Goal: Task Accomplishment & Management: Complete application form

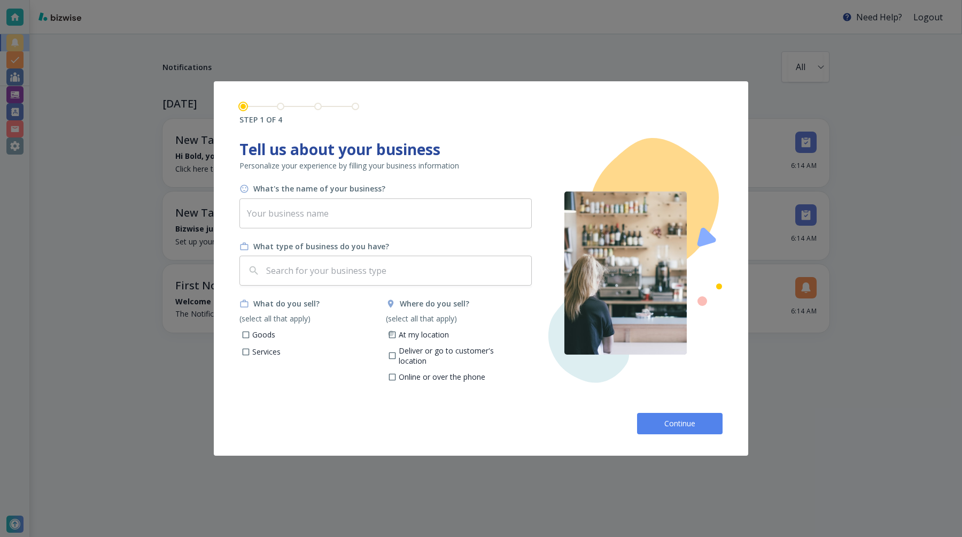
click at [394, 332] on input "At my location" at bounding box center [392, 335] width 9 height 9
checkbox input "true"
click at [266, 330] on p "Goods" at bounding box center [263, 334] width 23 height 11
click at [251, 331] on input "Goods" at bounding box center [246, 335] width 9 height 9
checkbox input "true"
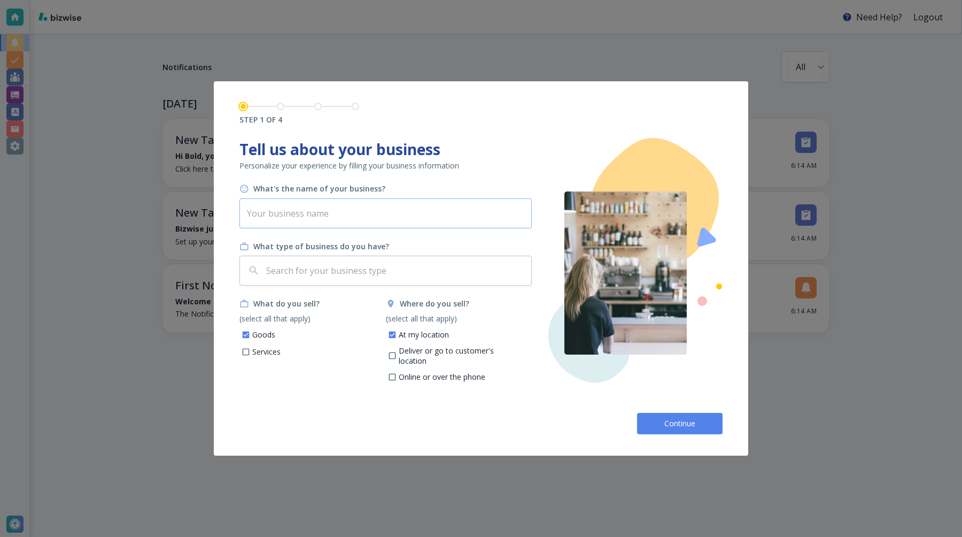
click at [313, 208] on input "text" at bounding box center [385, 213] width 292 height 30
type input "Bold V2"
type input "c"
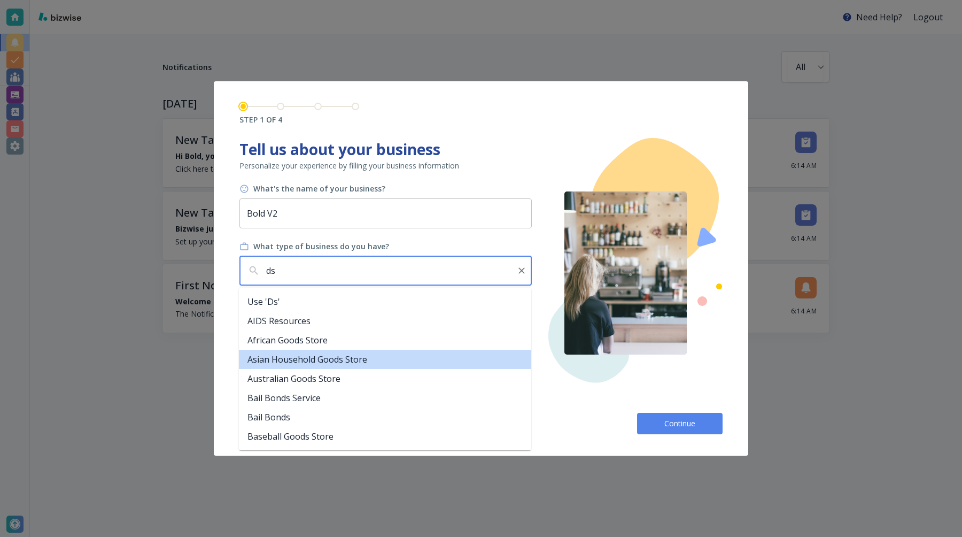
click at [291, 359] on li "Asian Household Goods Store" at bounding box center [385, 359] width 292 height 19
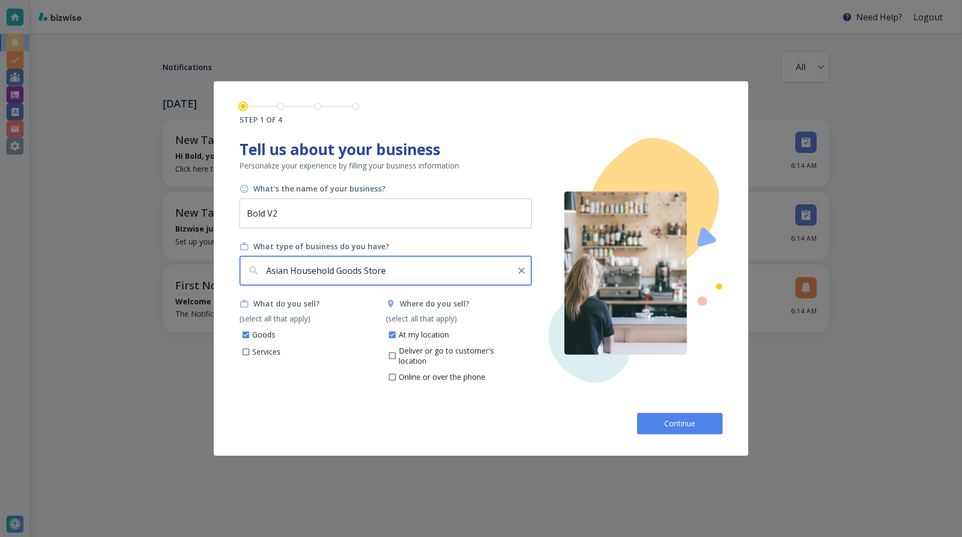
type input "Asian Household Goods Store"
click at [674, 416] on button "Continue" at bounding box center [680, 423] width 86 height 21
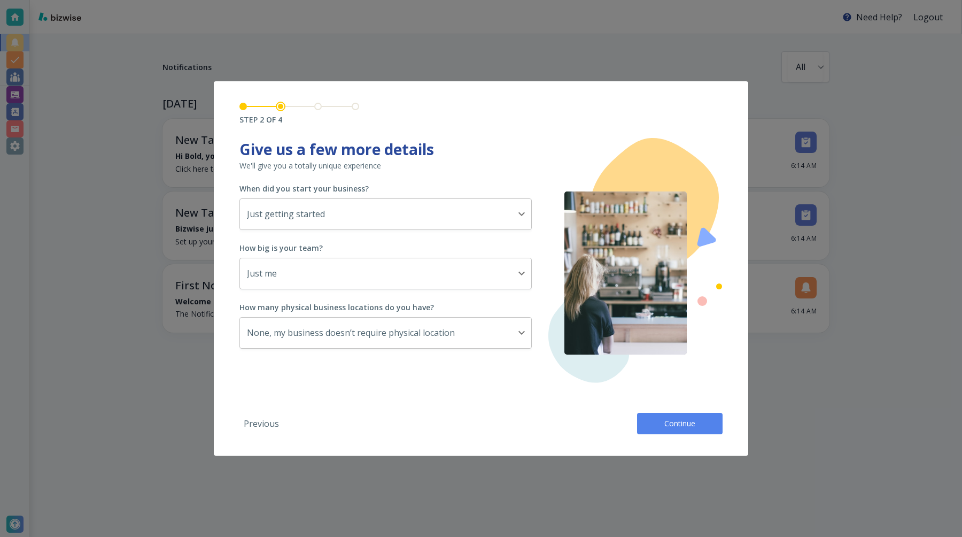
click at [674, 416] on button "Continue" at bounding box center [680, 423] width 86 height 21
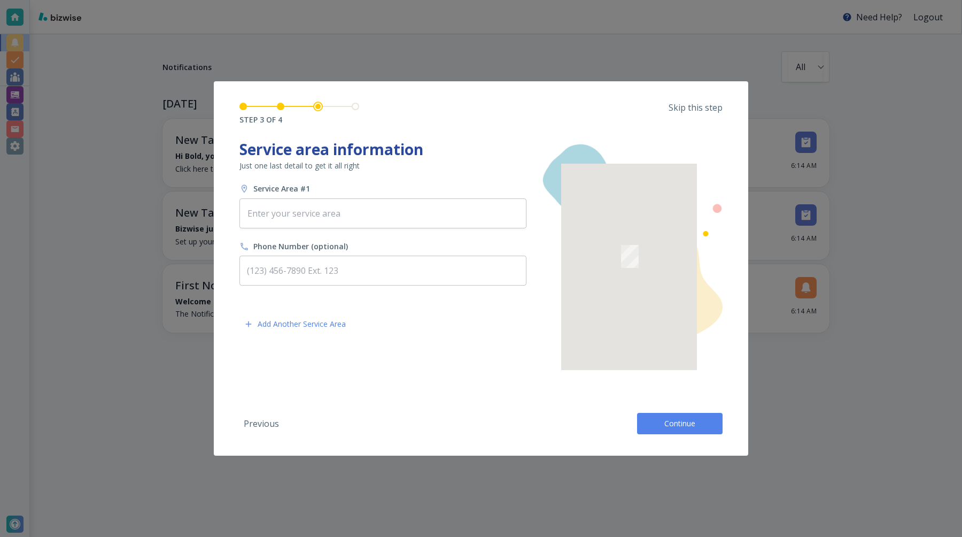
click at [674, 416] on button "Continue" at bounding box center [680, 423] width 86 height 21
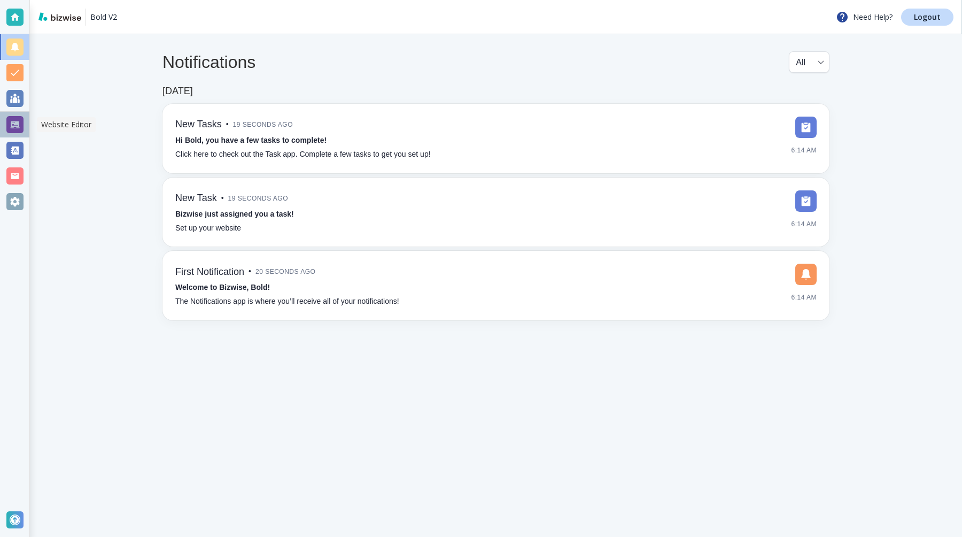
click at [11, 125] on div at bounding box center [14, 124] width 17 height 17
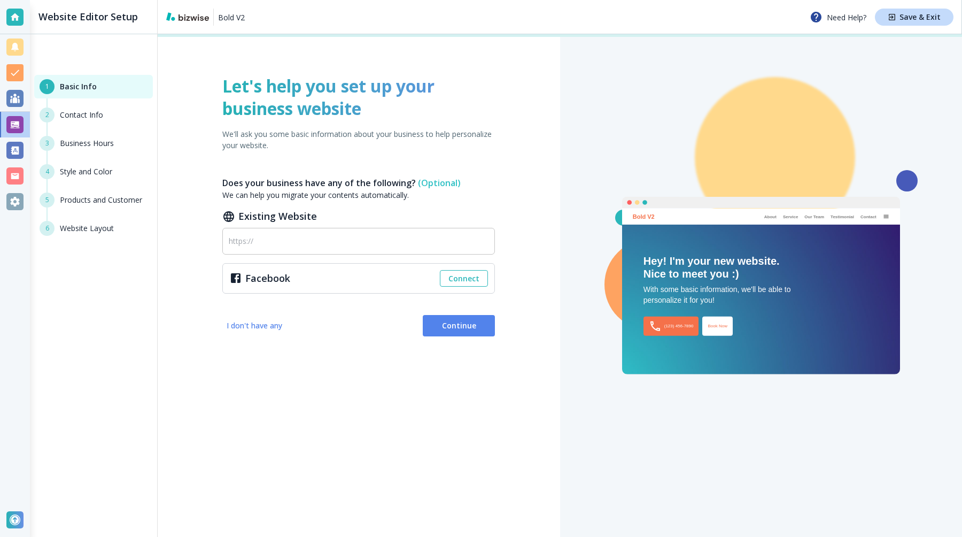
click at [453, 313] on div "Let's help you set up your business website We'll ask you some basic informatio…" at bounding box center [359, 285] width 402 height 502
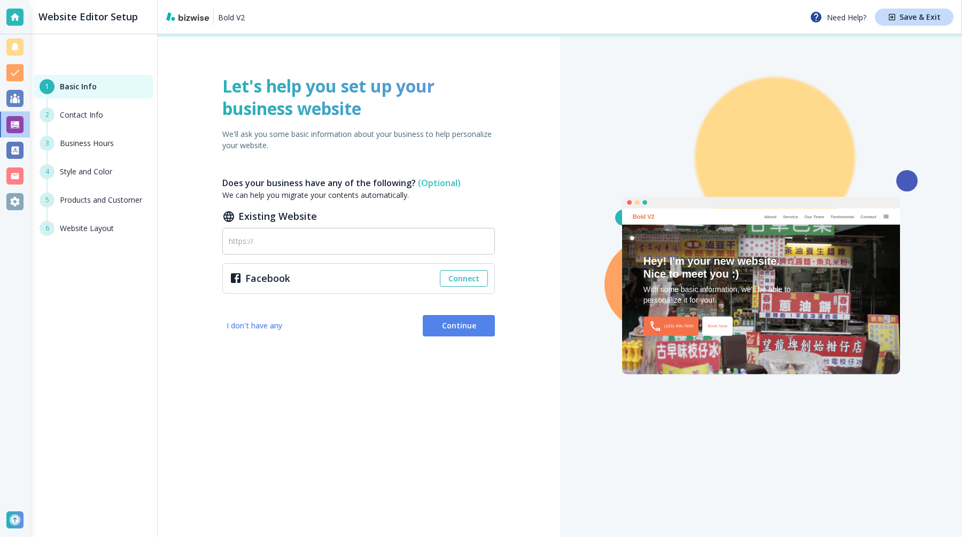
click at [454, 326] on span "Continue" at bounding box center [458, 325] width 55 height 11
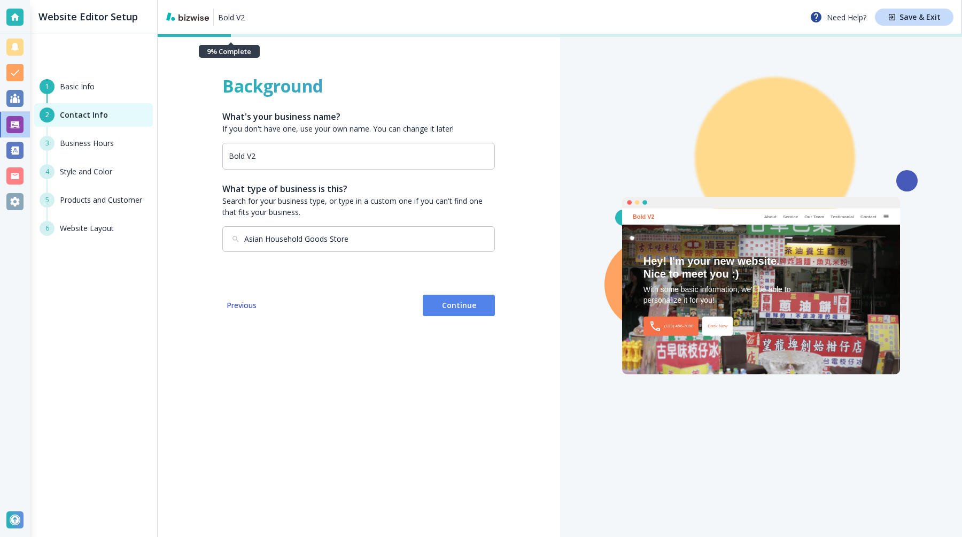
click at [443, 299] on button "Continue" at bounding box center [459, 305] width 72 height 21
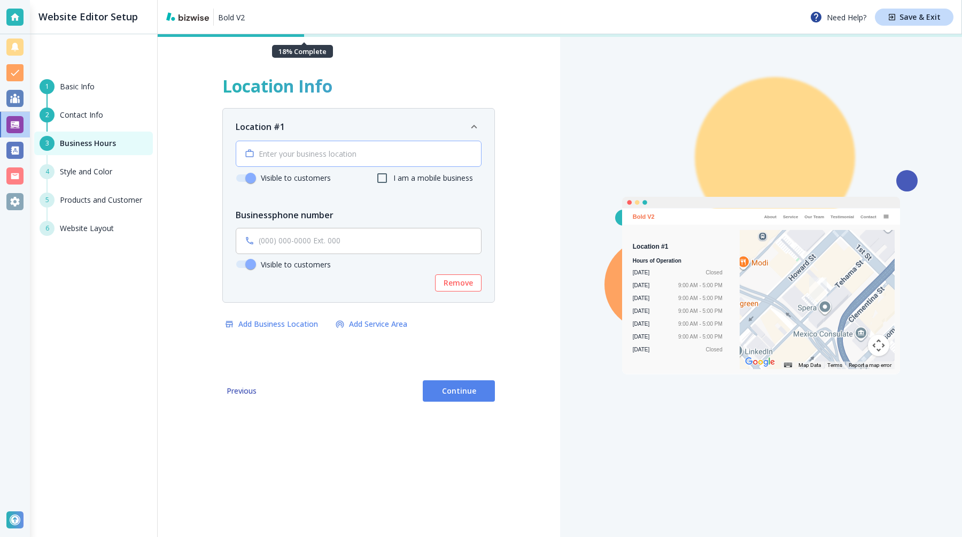
click at [315, 150] on input "text" at bounding box center [360, 153] width 202 height 9
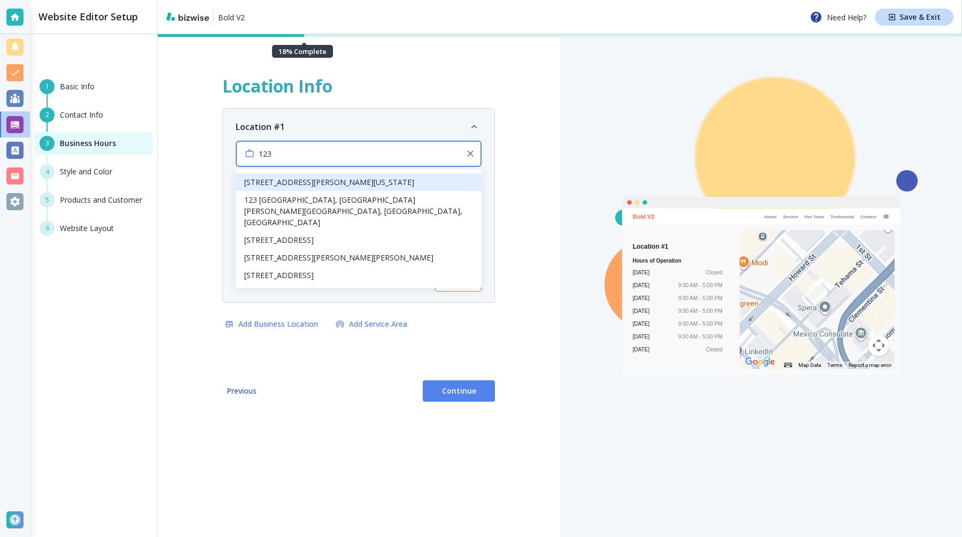
click at [306, 182] on li "[STREET_ADDRESS][PERSON_NAME][US_STATE]" at bounding box center [359, 182] width 246 height 18
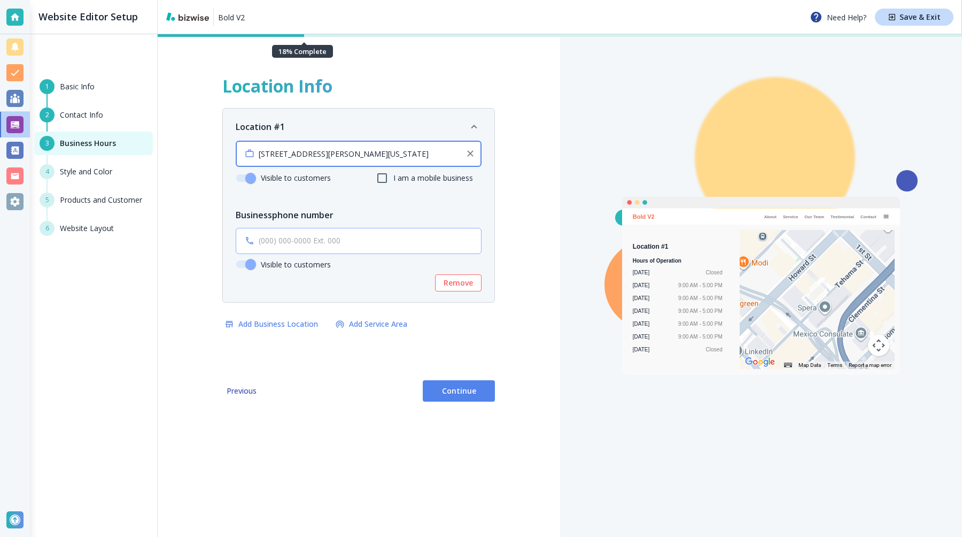
type input "[STREET_ADDRESS][PERSON_NAME][US_STATE]"
click at [298, 247] on div "​" at bounding box center [359, 241] width 246 height 27
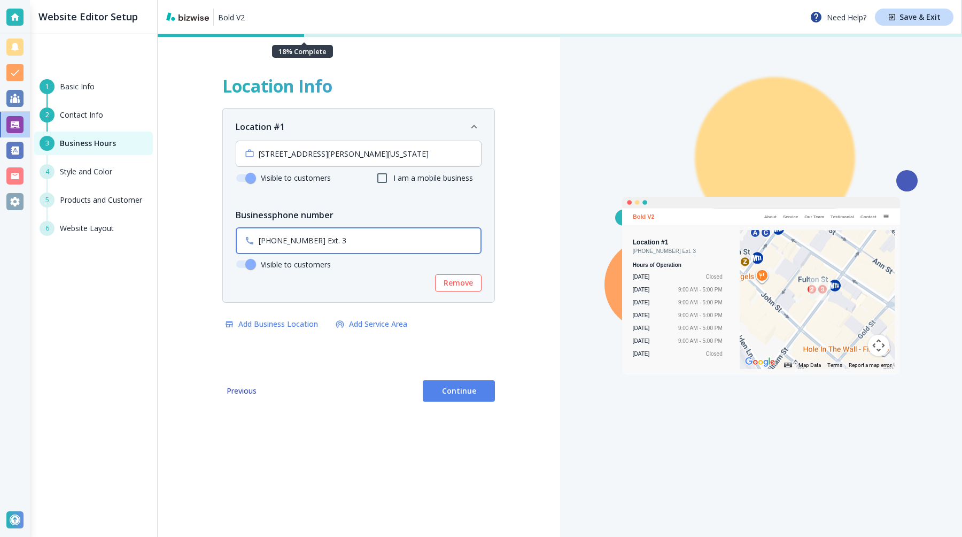
type input "[PHONE_NUMBER] Ext. 3"
click at [450, 401] on button "Continue" at bounding box center [459, 390] width 72 height 21
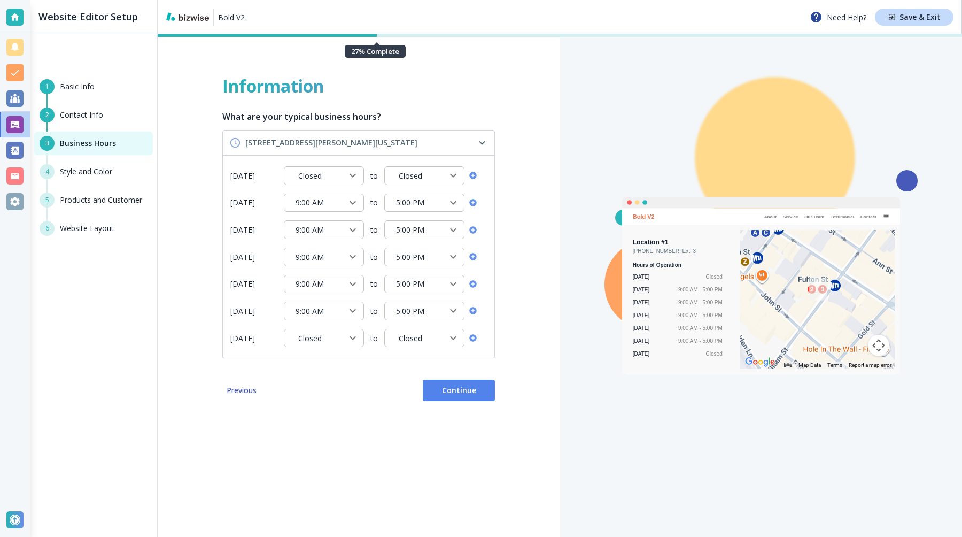
click at [450, 401] on div "Information What are your typical business hours? [STREET_ADDRESS][PERSON_NAME]…" at bounding box center [359, 285] width 402 height 502
click at [444, 397] on button "Continue" at bounding box center [459, 390] width 72 height 21
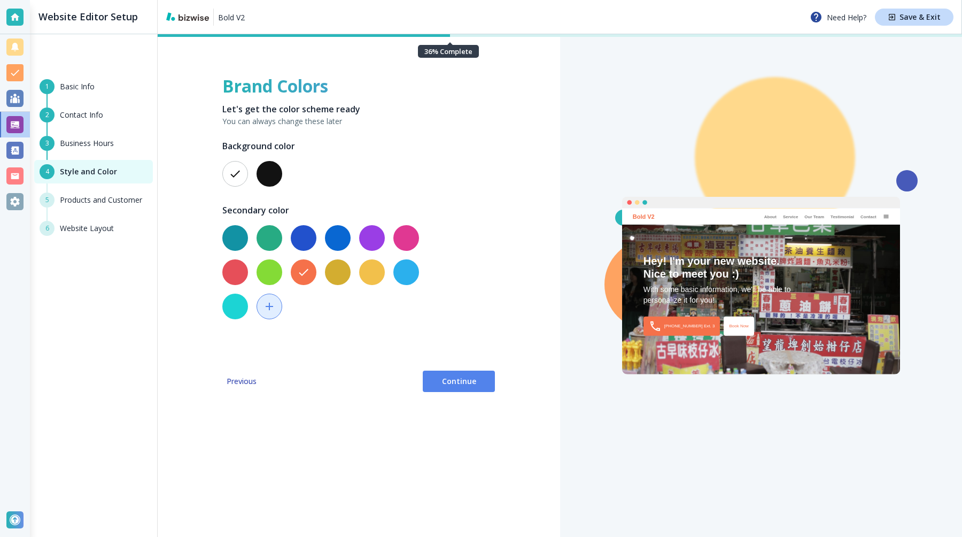
click at [445, 384] on span "Continue" at bounding box center [458, 381] width 55 height 11
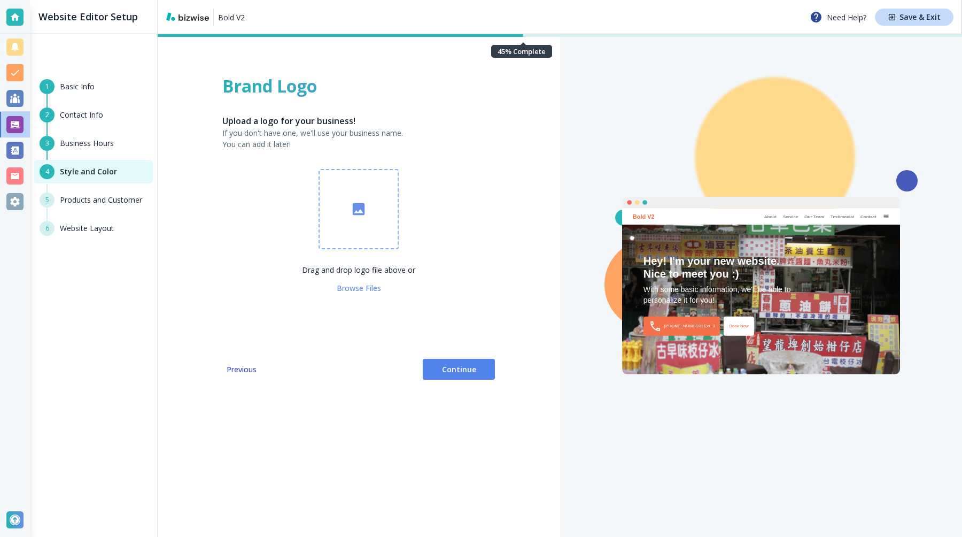
click at [448, 381] on div "Brand Logo Upload a logo for your business! If you don't have one, we'll use yo…" at bounding box center [359, 285] width 402 height 502
drag, startPoint x: 415, startPoint y: 415, endPoint x: 413, endPoint y: 409, distance: 6.1
click at [415, 415] on div "Brand Logo Upload a logo for your business! If you don't have one, we'll use yo…" at bounding box center [359, 285] width 402 height 502
click at [360, 213] on icon "button" at bounding box center [359, 209] width 12 height 12
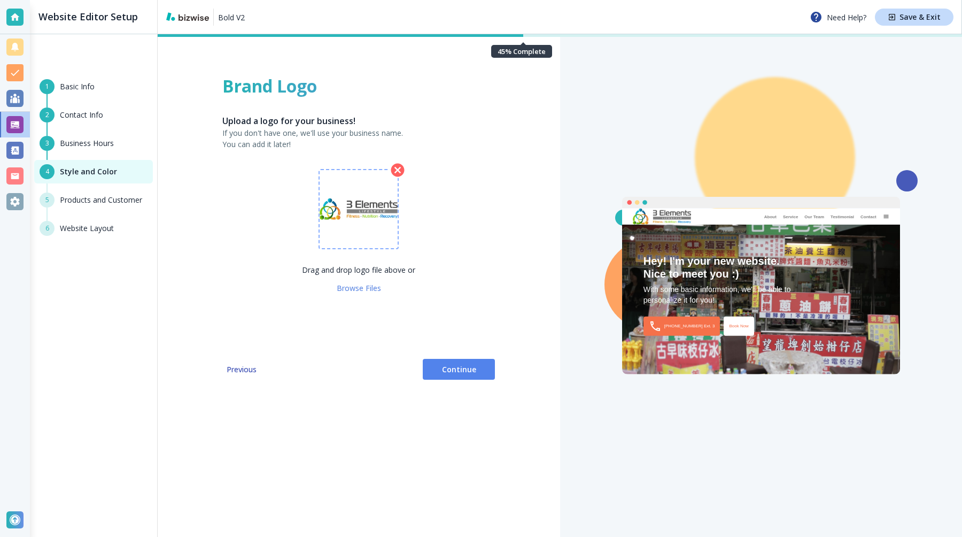
click at [451, 367] on span "Continue" at bounding box center [458, 369] width 55 height 11
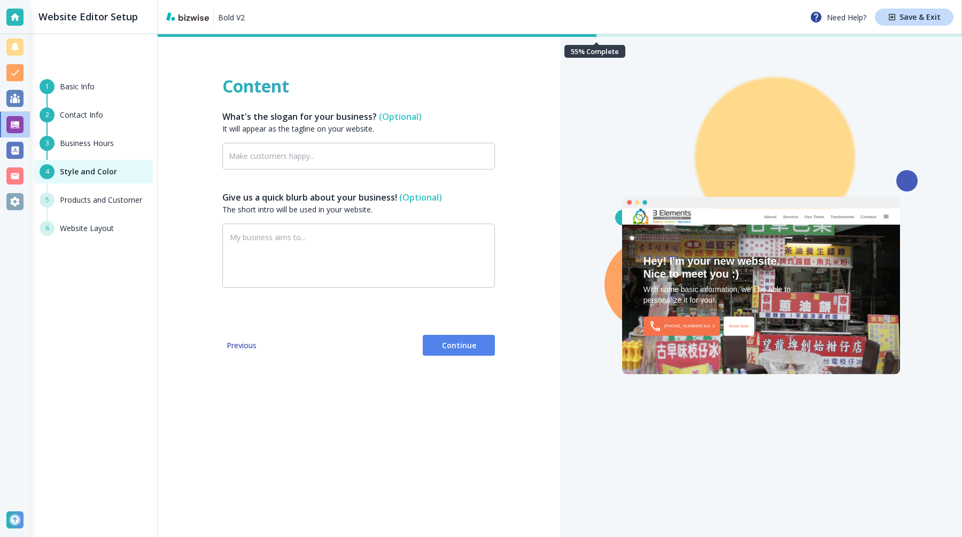
click at [438, 350] on span "Continue" at bounding box center [458, 345] width 55 height 11
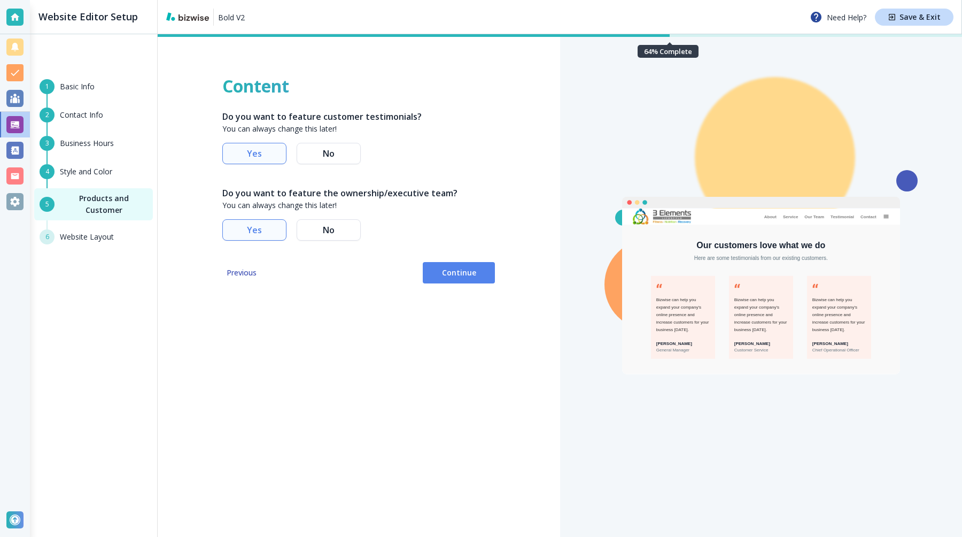
click at [438, 285] on div "Content Do you want to feature customer testimonials? You can always change thi…" at bounding box center [359, 285] width 402 height 502
click at [433, 268] on span "Continue" at bounding box center [458, 272] width 55 height 11
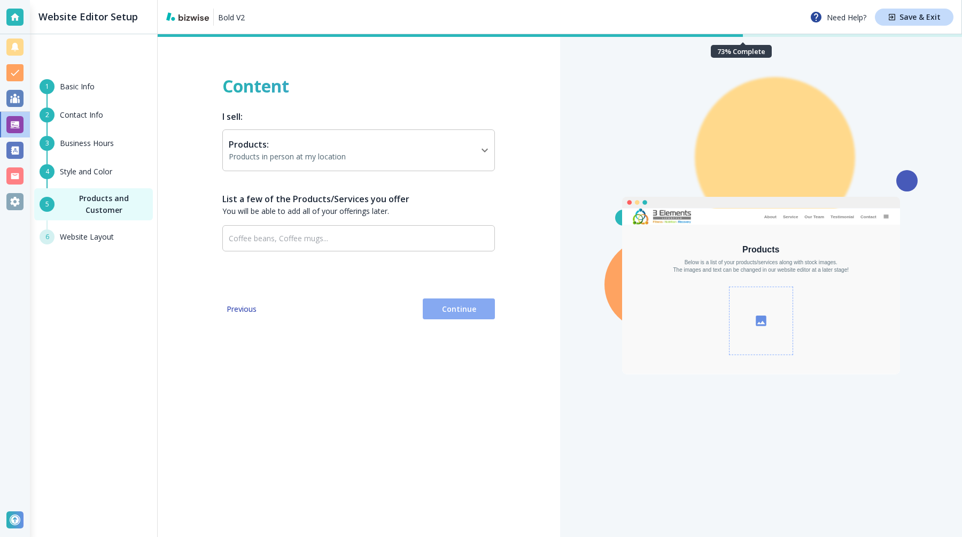
click at [447, 298] on button "Continue" at bounding box center [459, 308] width 72 height 21
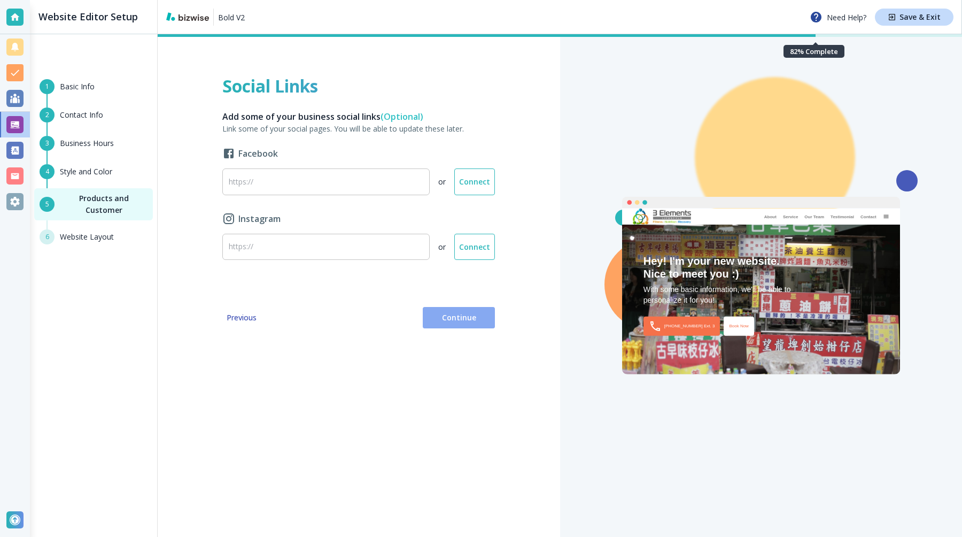
click at [453, 313] on span "Continue" at bounding box center [458, 317] width 55 height 11
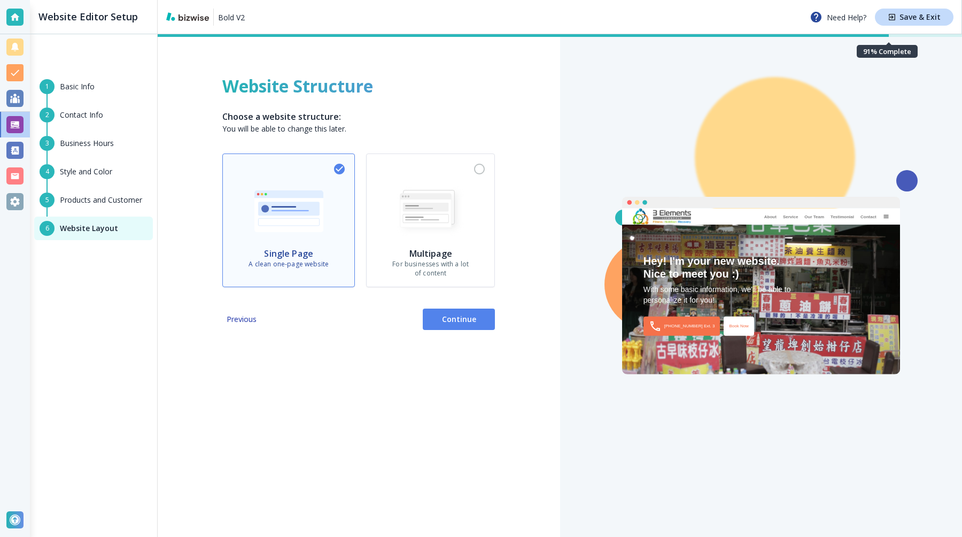
click at [443, 240] on span "Multipage For businesses with a lot of content" at bounding box center [430, 219] width 111 height 115
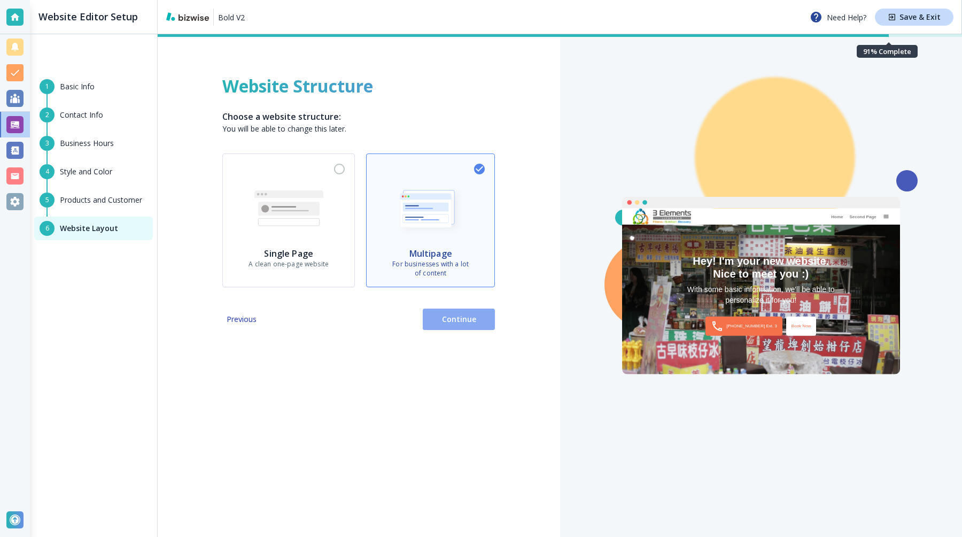
click at [459, 308] on button "Continue" at bounding box center [459, 318] width 72 height 21
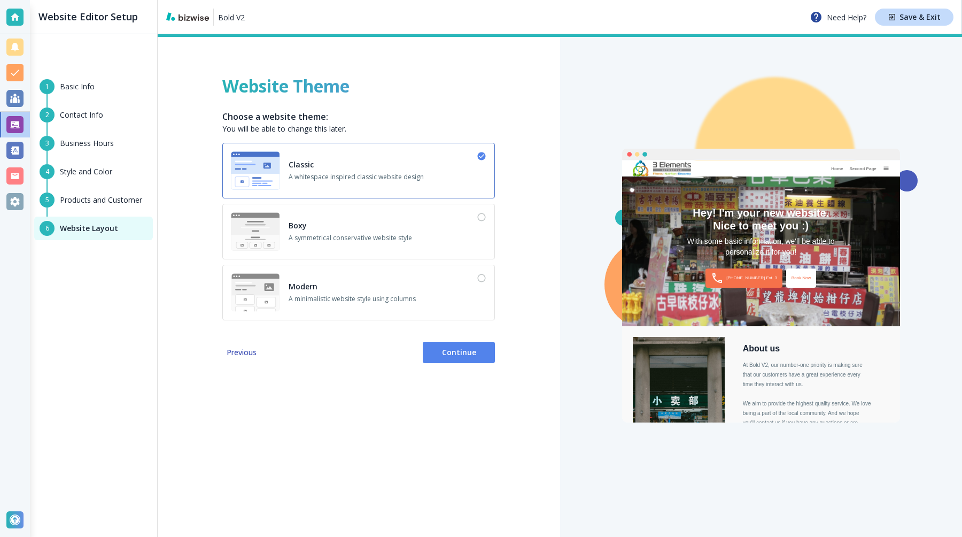
scroll to position [1, 0]
click at [454, 350] on span "Continue" at bounding box center [458, 352] width 55 height 11
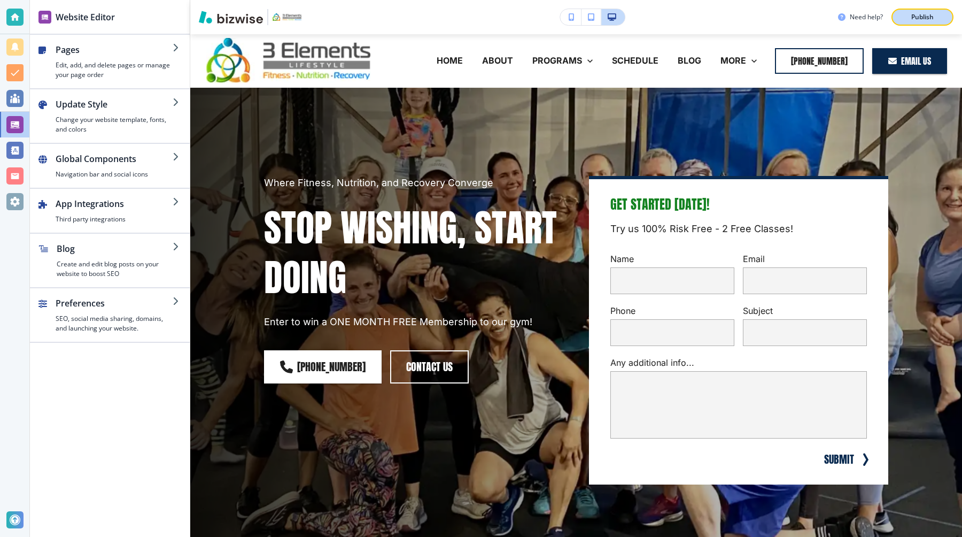
click at [911, 19] on p "Publish" at bounding box center [922, 17] width 22 height 10
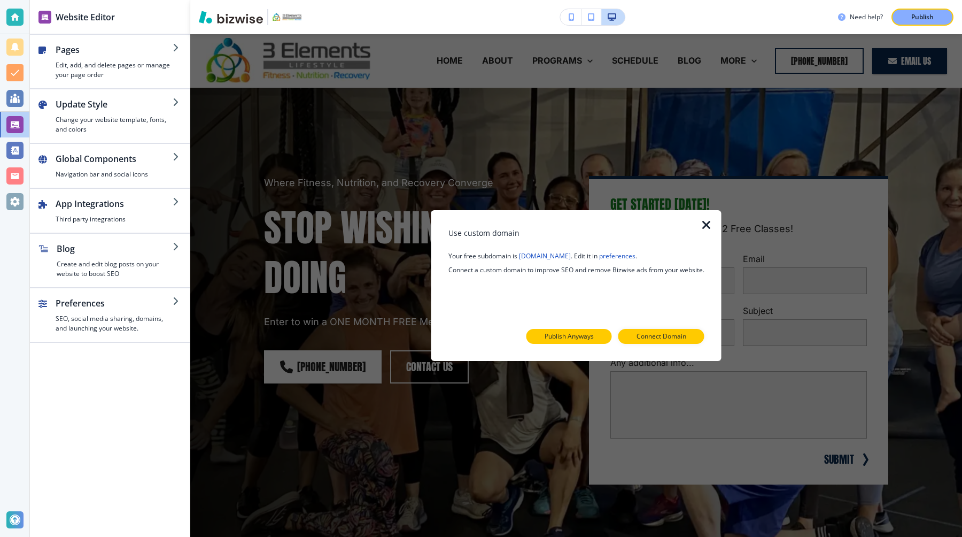
click at [585, 332] on p "Publish Anyways" at bounding box center [569, 336] width 49 height 10
